Goal: Task Accomplishment & Management: Use online tool/utility

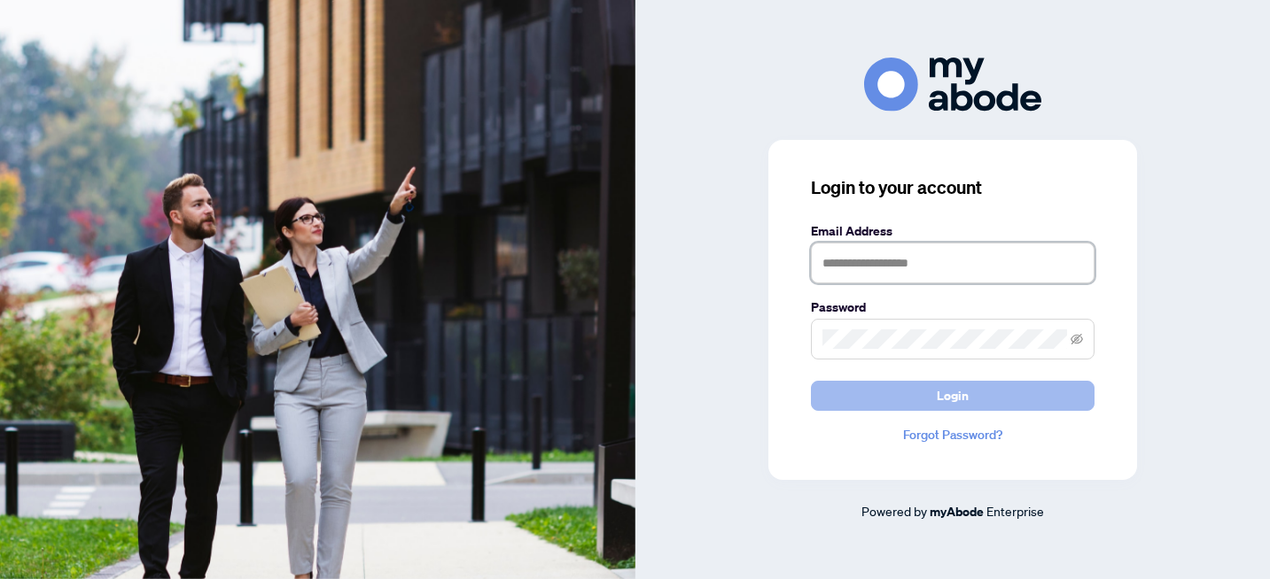
type input "**********"
click at [988, 406] on button "Login" at bounding box center [952, 396] width 283 height 30
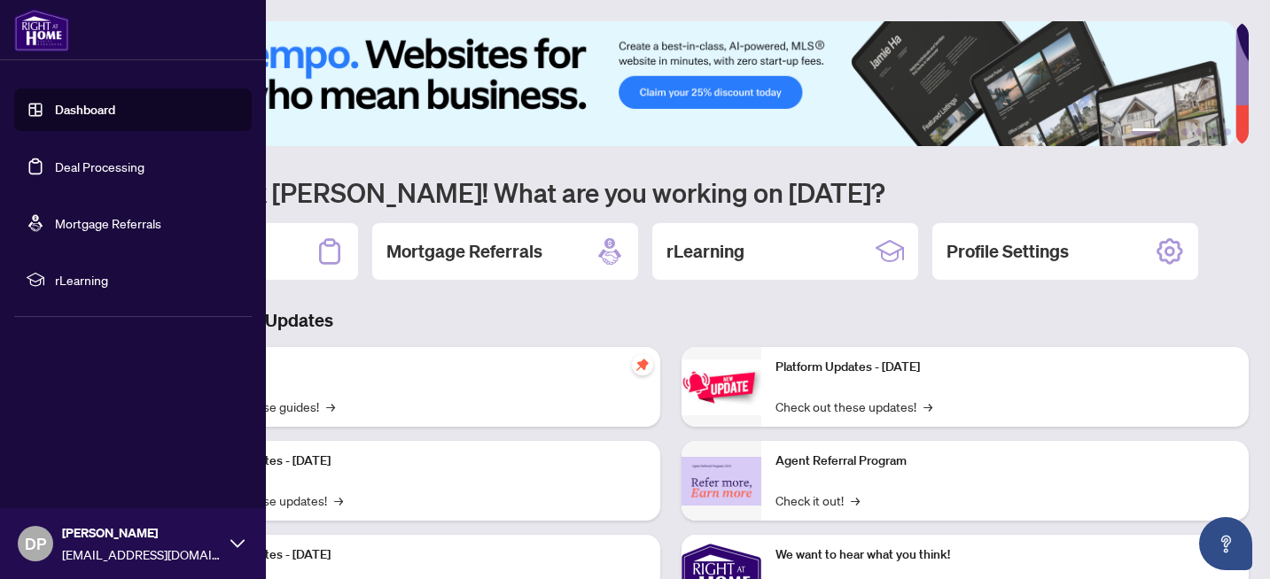
click at [68, 172] on link "Deal Processing" at bounding box center [99, 167] width 89 height 16
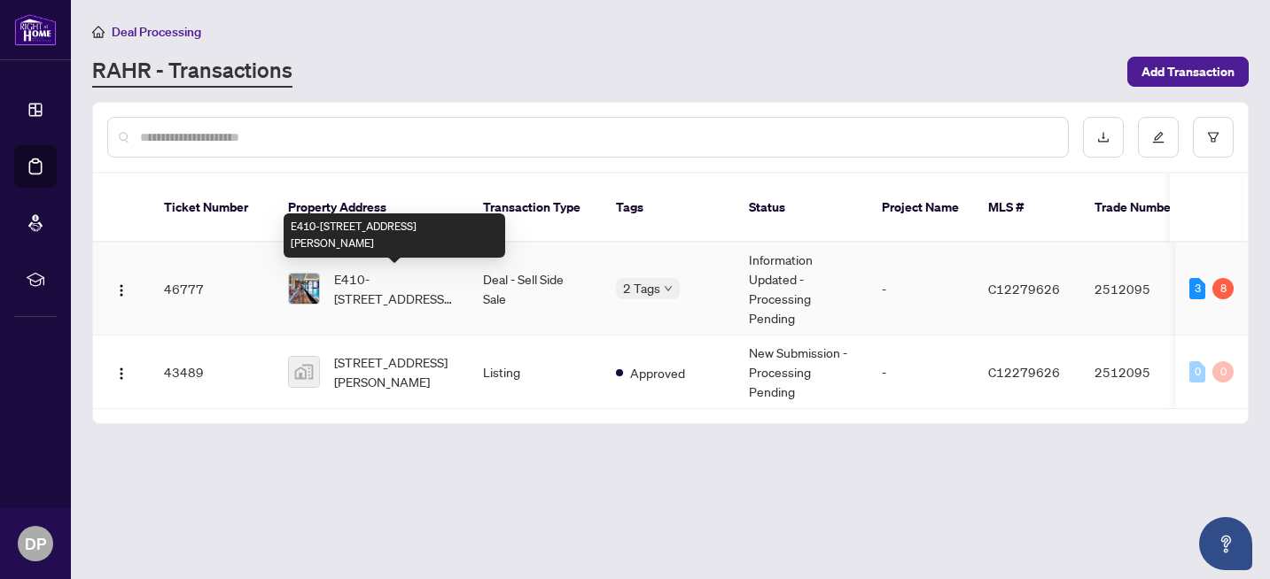
click at [368, 296] on span "E410-[STREET_ADDRESS][PERSON_NAME]" at bounding box center [394, 288] width 120 height 39
